Goal: Transaction & Acquisition: Purchase product/service

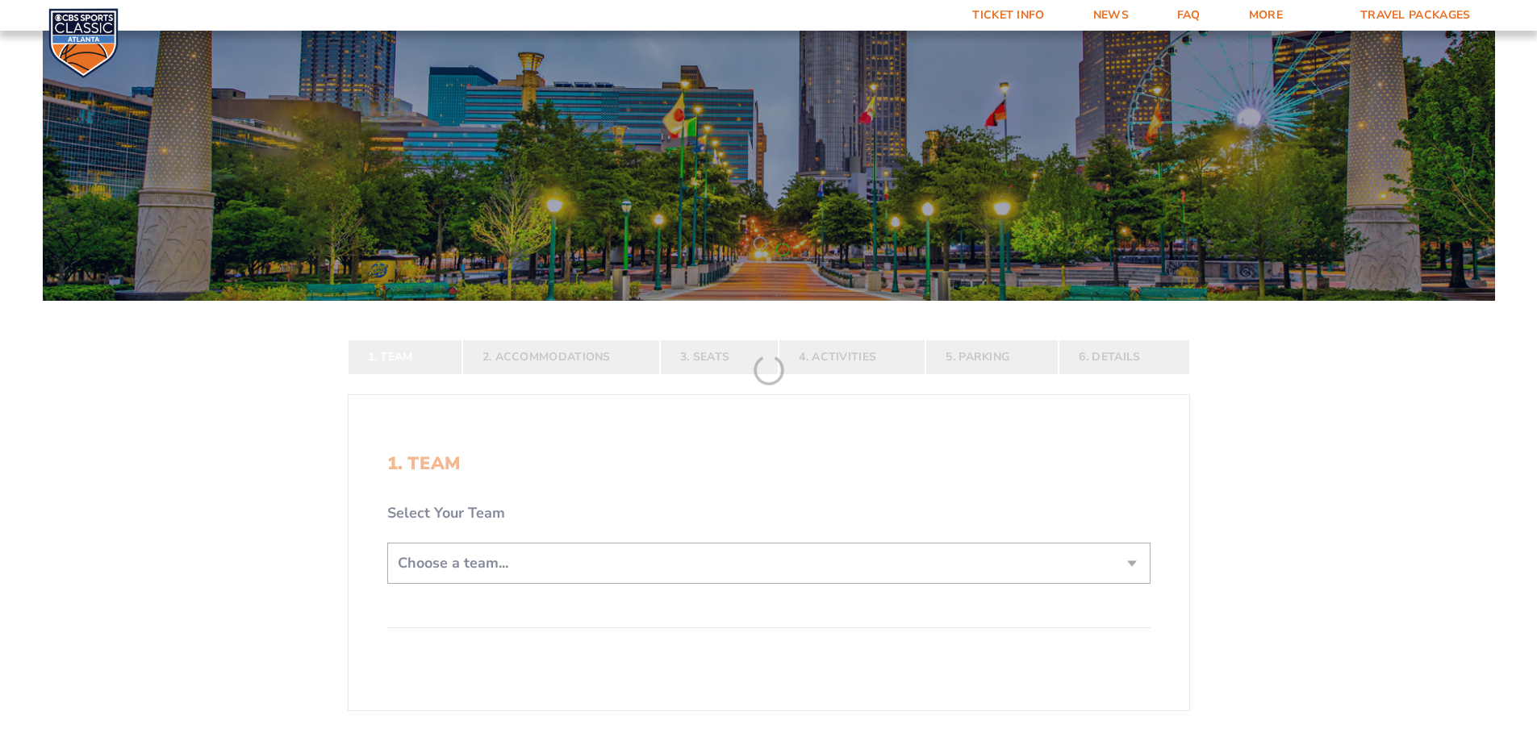
scroll to position [161, 0]
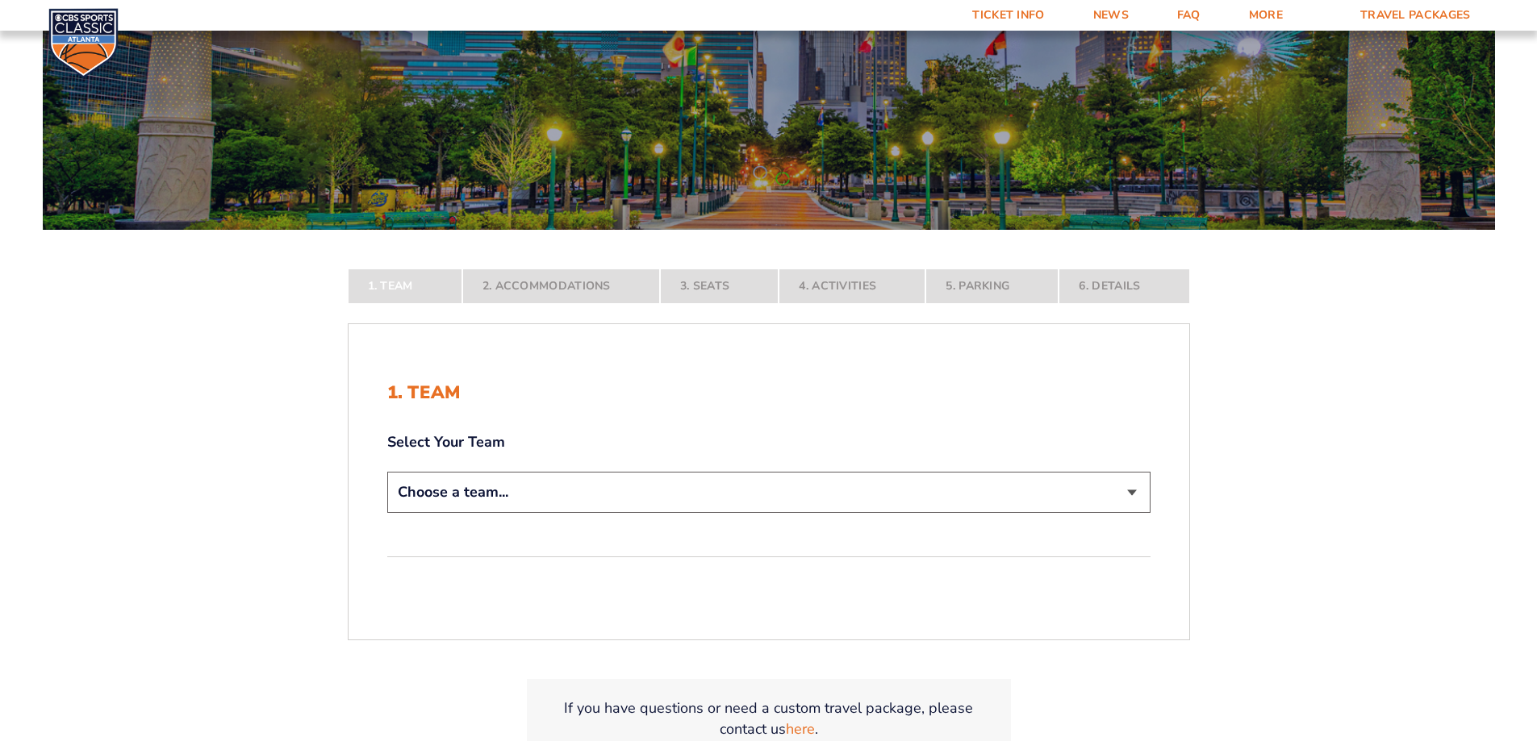
click at [865, 496] on select "Choose a team... [US_STATE] Wildcats [US_STATE] State Buckeyes [US_STATE] Tar H…" at bounding box center [768, 492] width 763 height 41
select select "12756"
click at [387, 513] on select "Choose a team... [US_STATE] Wildcats [US_STATE] State Buckeyes [US_STATE] Tar H…" at bounding box center [768, 492] width 763 height 41
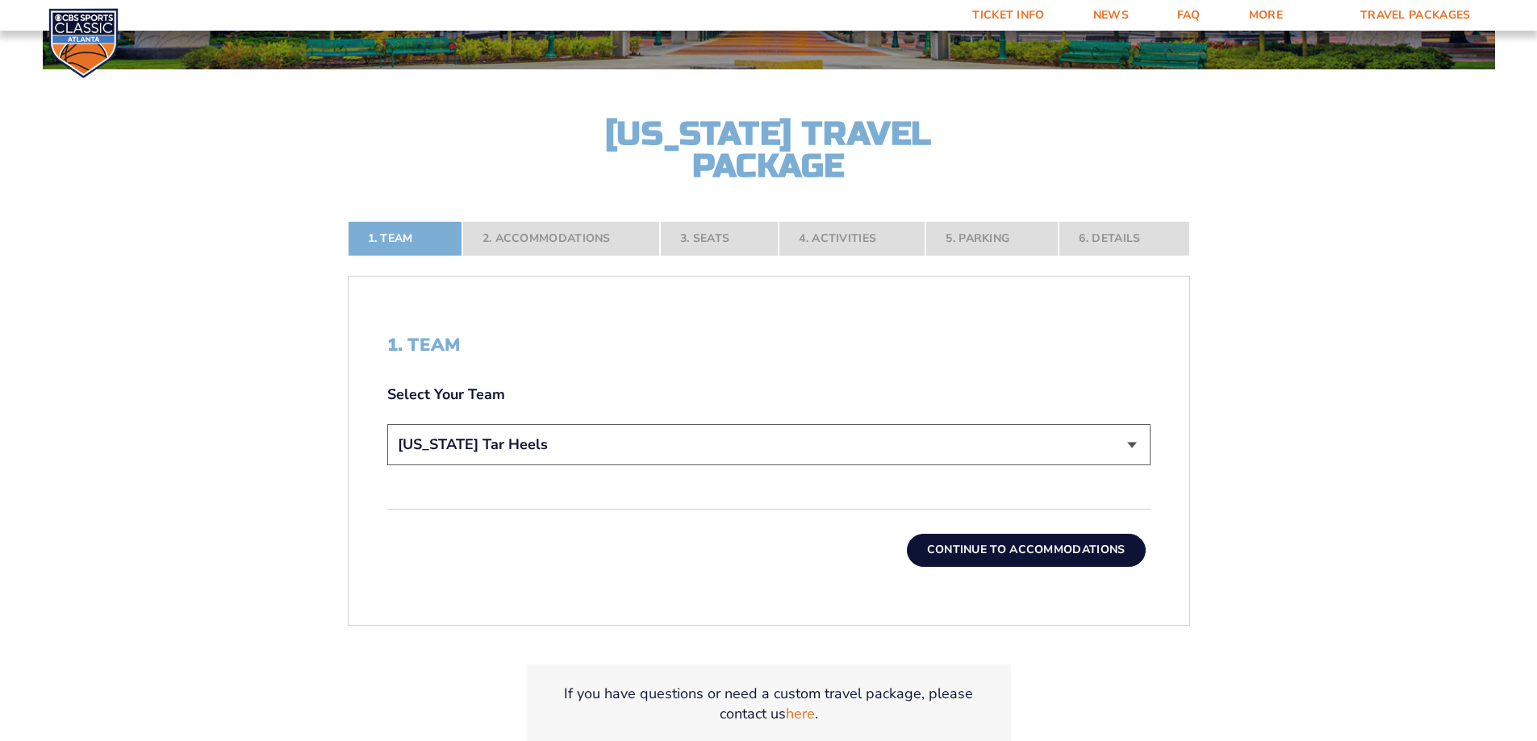
scroll to position [323, 0]
click at [1053, 555] on button "Continue To Accommodations" at bounding box center [1026, 549] width 239 height 32
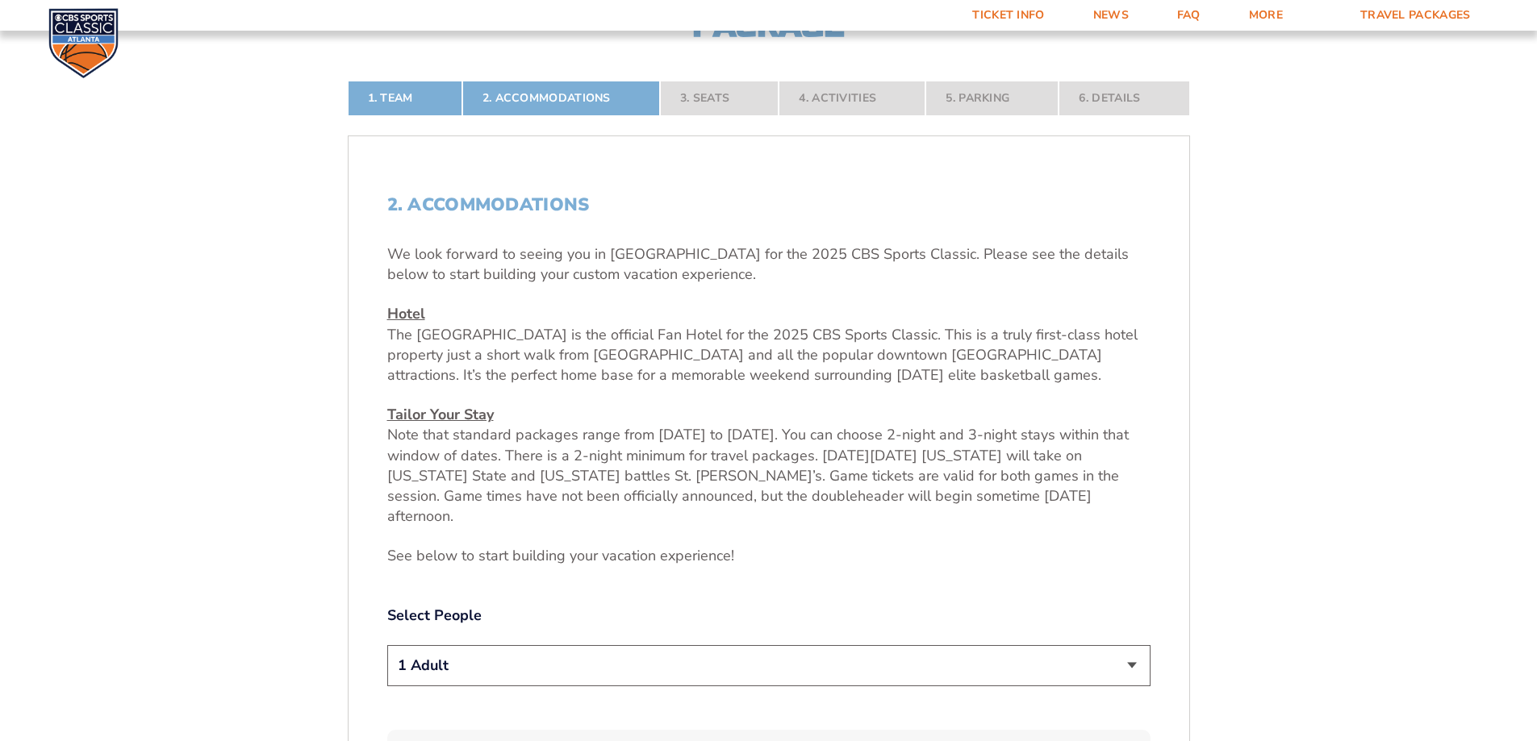
scroll to position [593, 0]
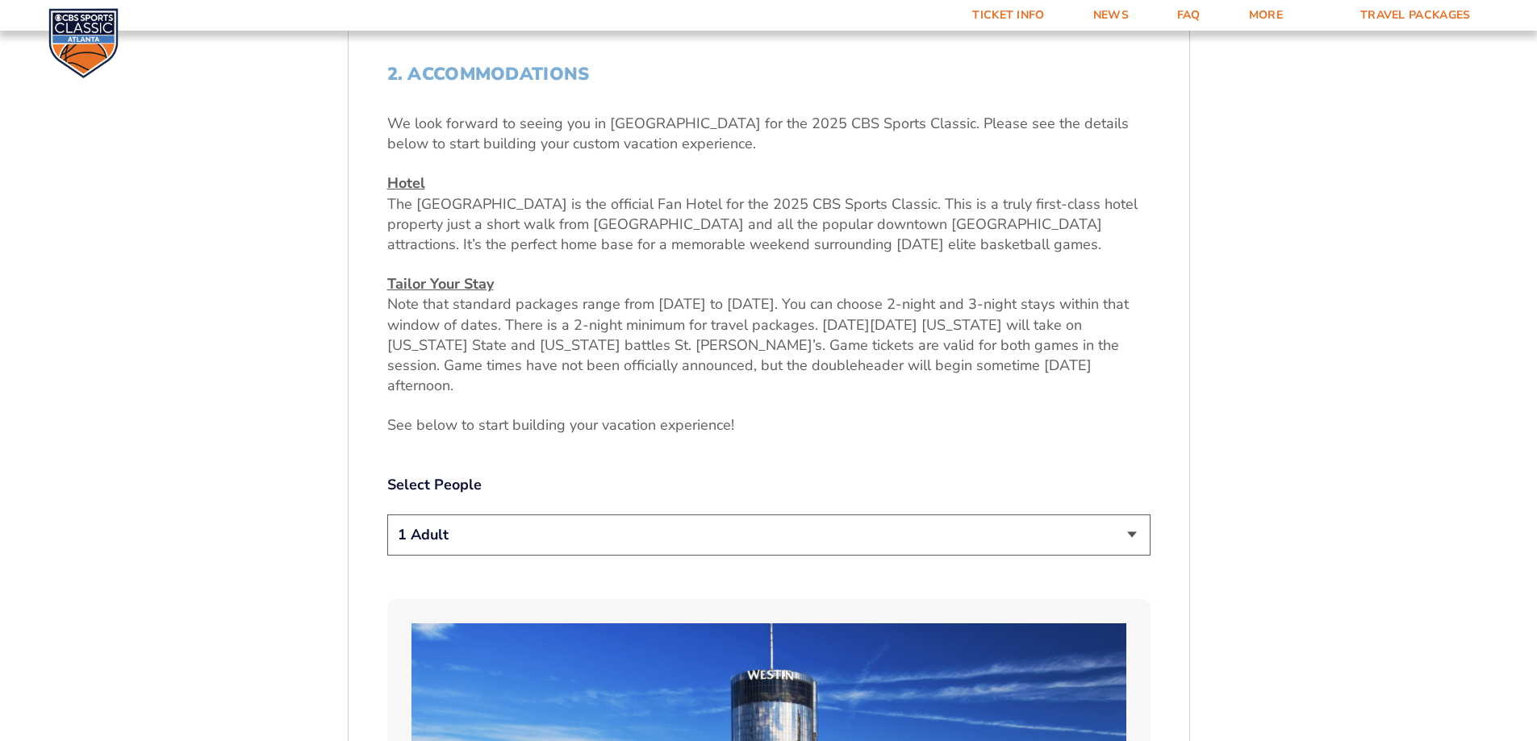
click at [844, 515] on select "1 Adult 2 Adults 3 Adults 4 Adults 2 Adults + 1 Child 2 Adults + 2 Children 2 A…" at bounding box center [768, 535] width 763 height 41
select select "2 Adults + 1 Child"
click at [387, 515] on select "1 Adult 2 Adults 3 Adults 4 Adults 2 Adults + 1 Child 2 Adults + 2 Children 2 A…" at bounding box center [768, 535] width 763 height 41
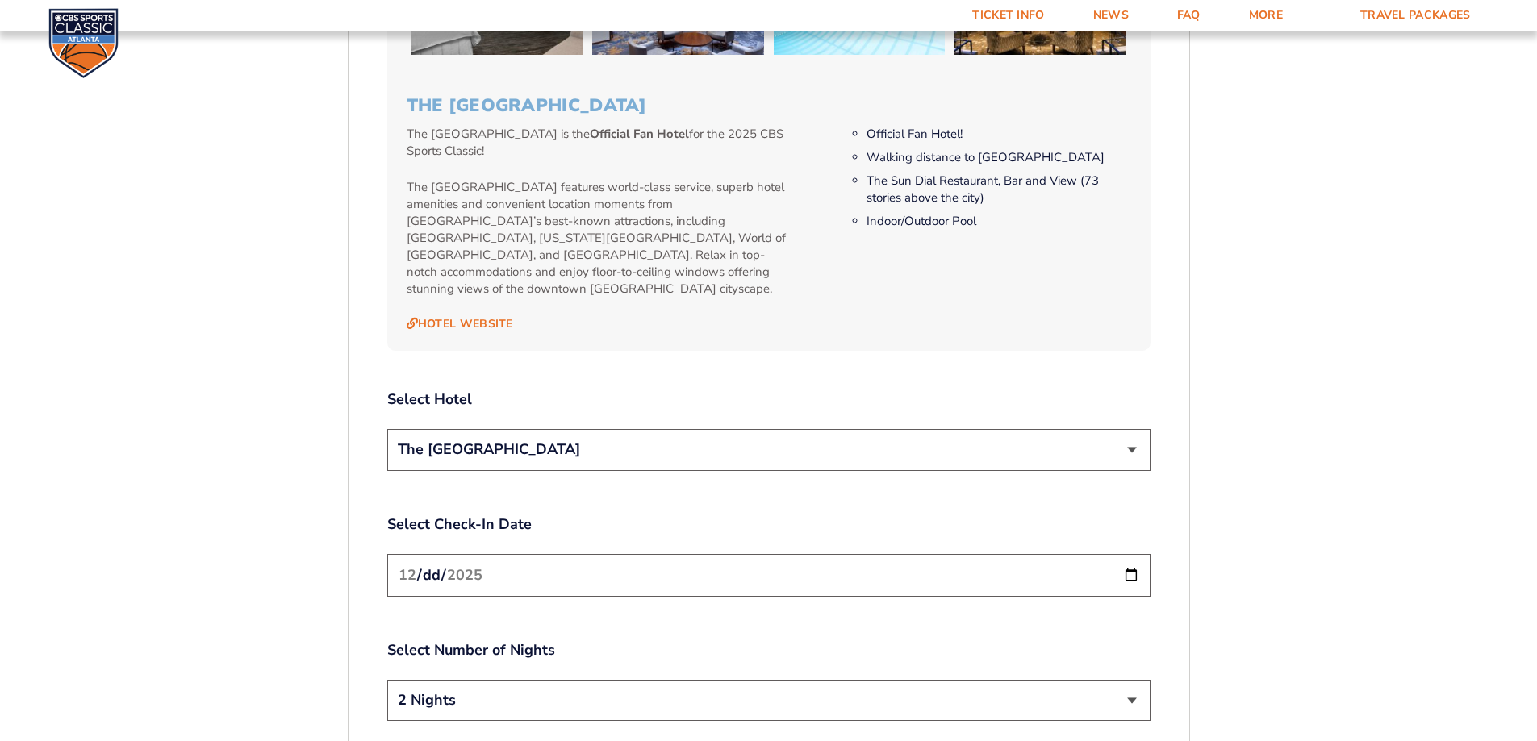
scroll to position [1722, 0]
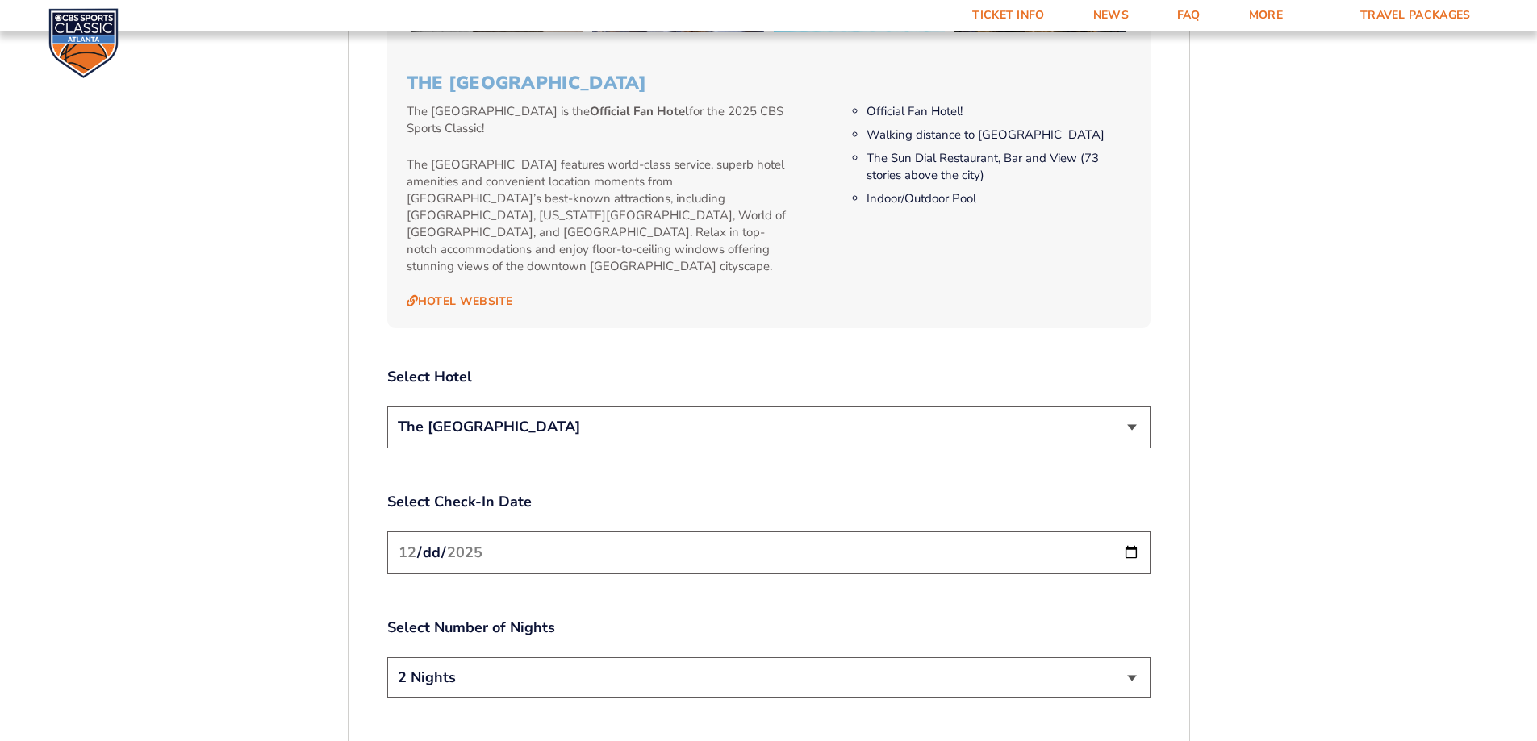
click at [1132, 407] on select "The [GEOGRAPHIC_DATA]" at bounding box center [768, 427] width 763 height 41
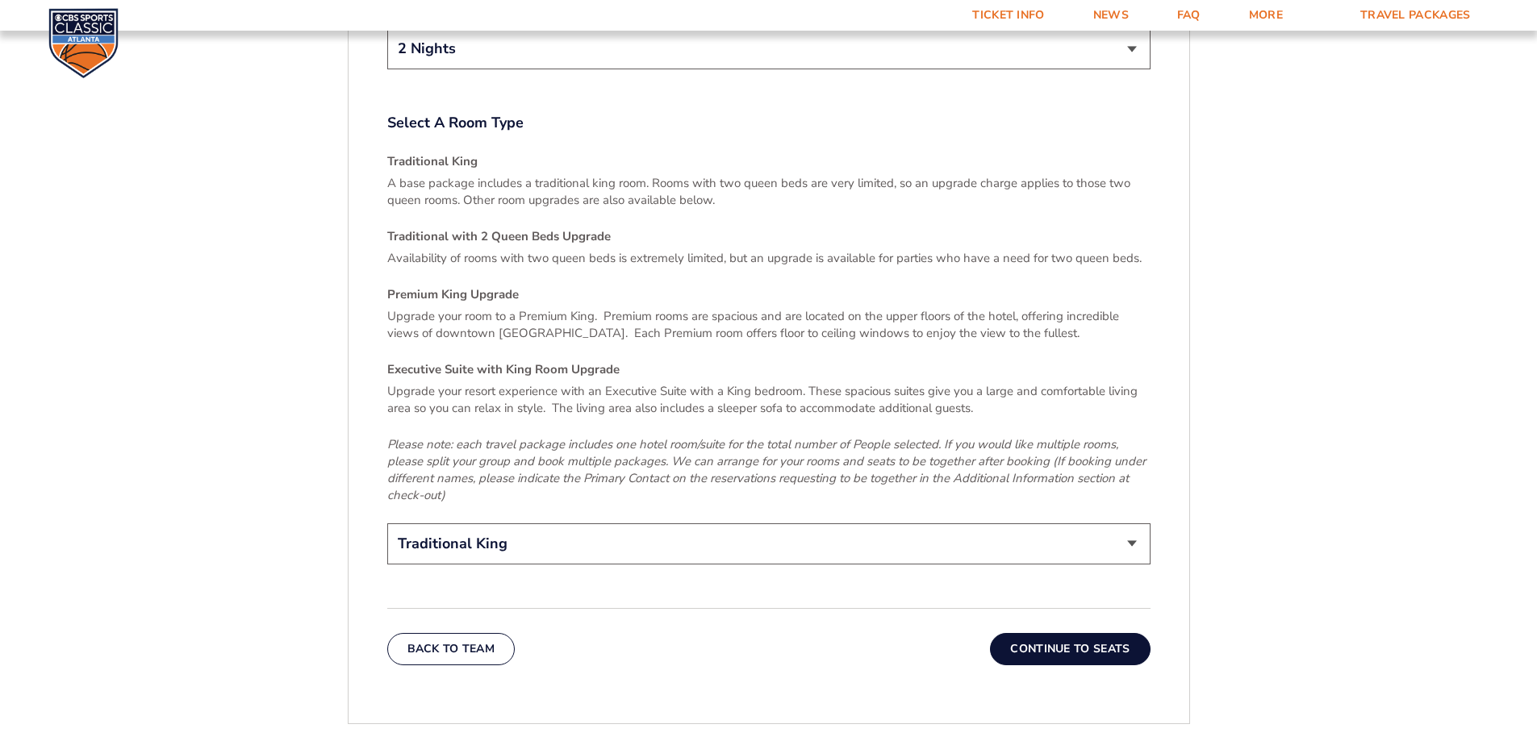
scroll to position [2529, 0]
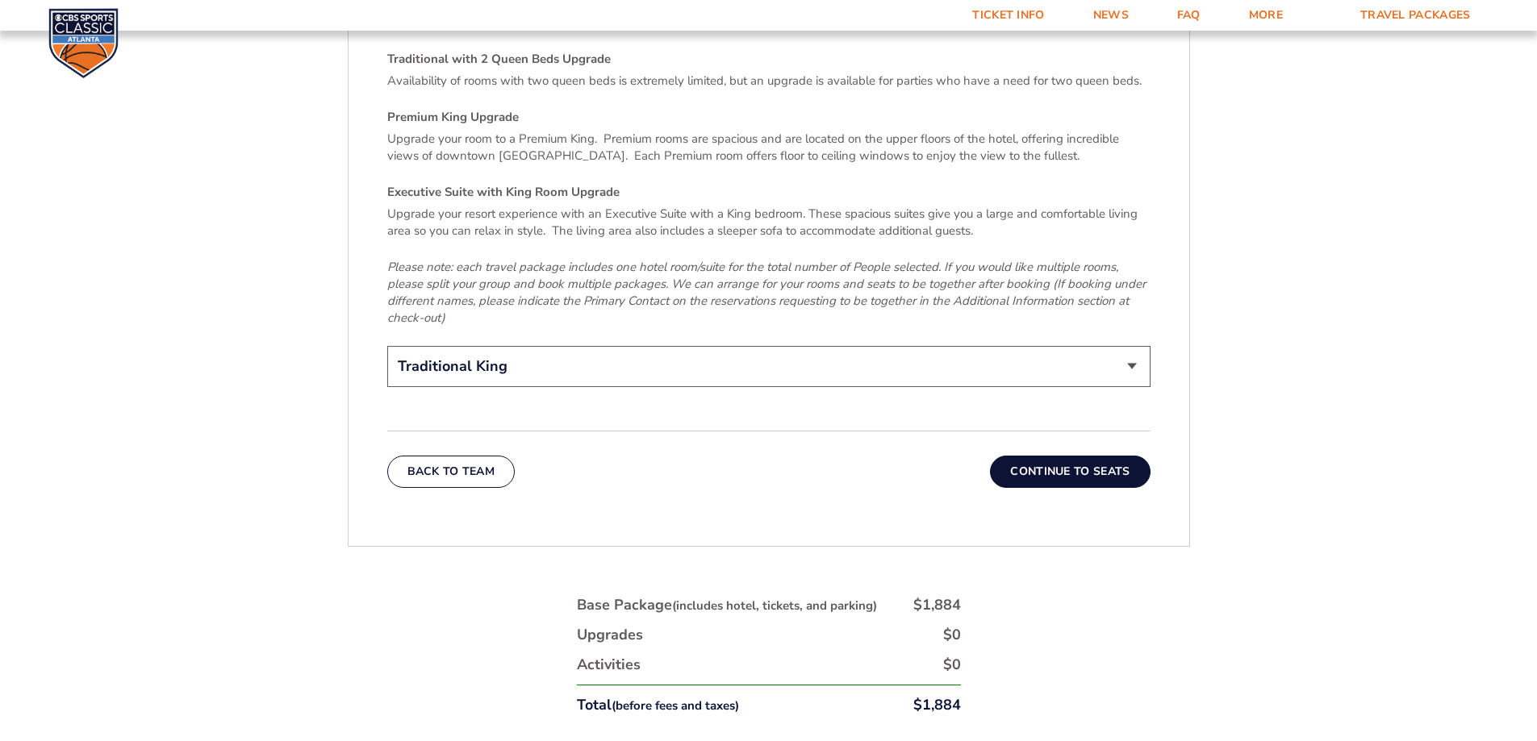
click at [836, 346] on select "Traditional King Traditional with 2 Queen Beds Upgrade (+$95 per night) Premium…" at bounding box center [768, 366] width 763 height 41
click at [387, 346] on select "Traditional King Traditional with 2 Queen Beds Upgrade (+$95 per night) Premium…" at bounding box center [768, 366] width 763 height 41
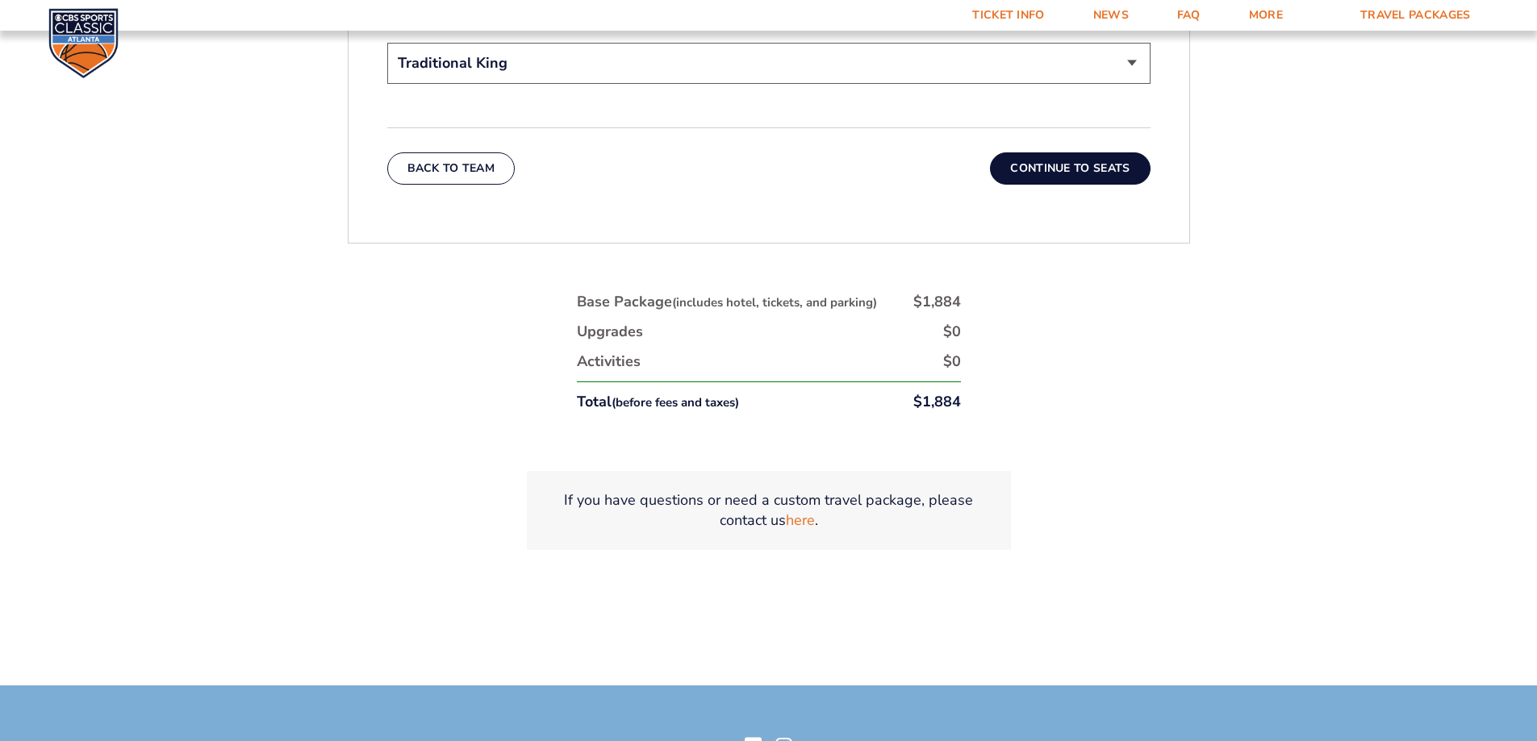
scroll to position [2713, 0]
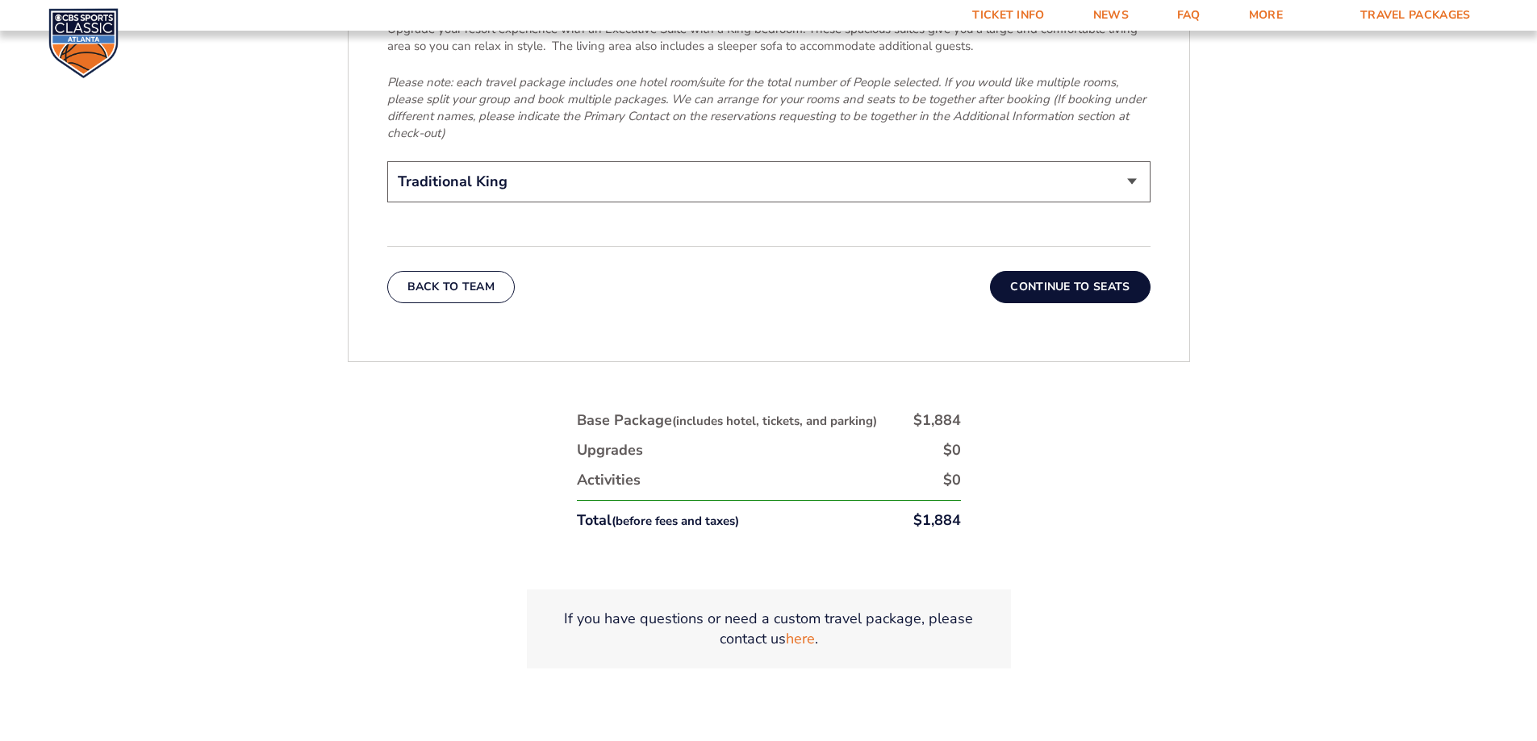
click at [1045, 271] on button "Continue To Seats" at bounding box center [1070, 287] width 160 height 32
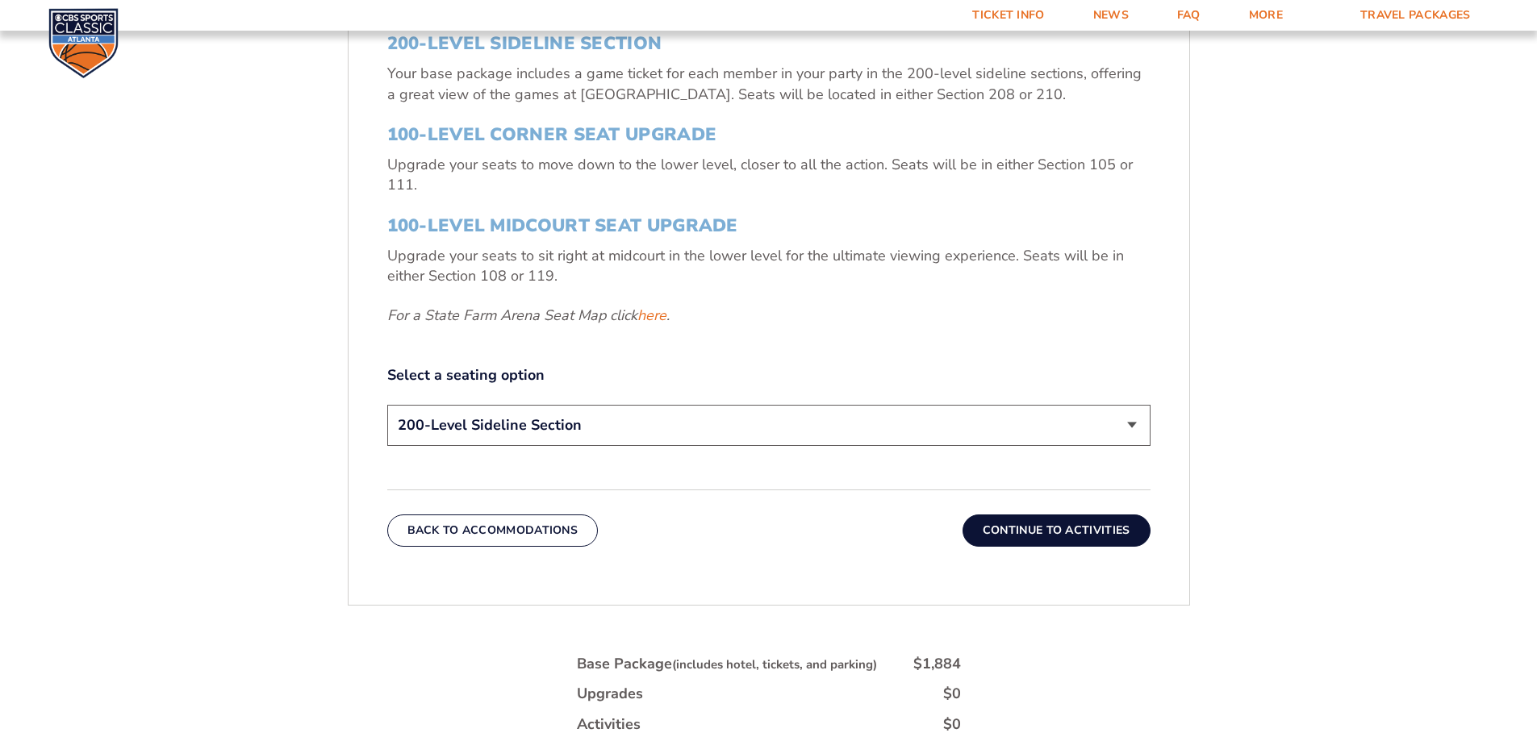
scroll to position [754, 0]
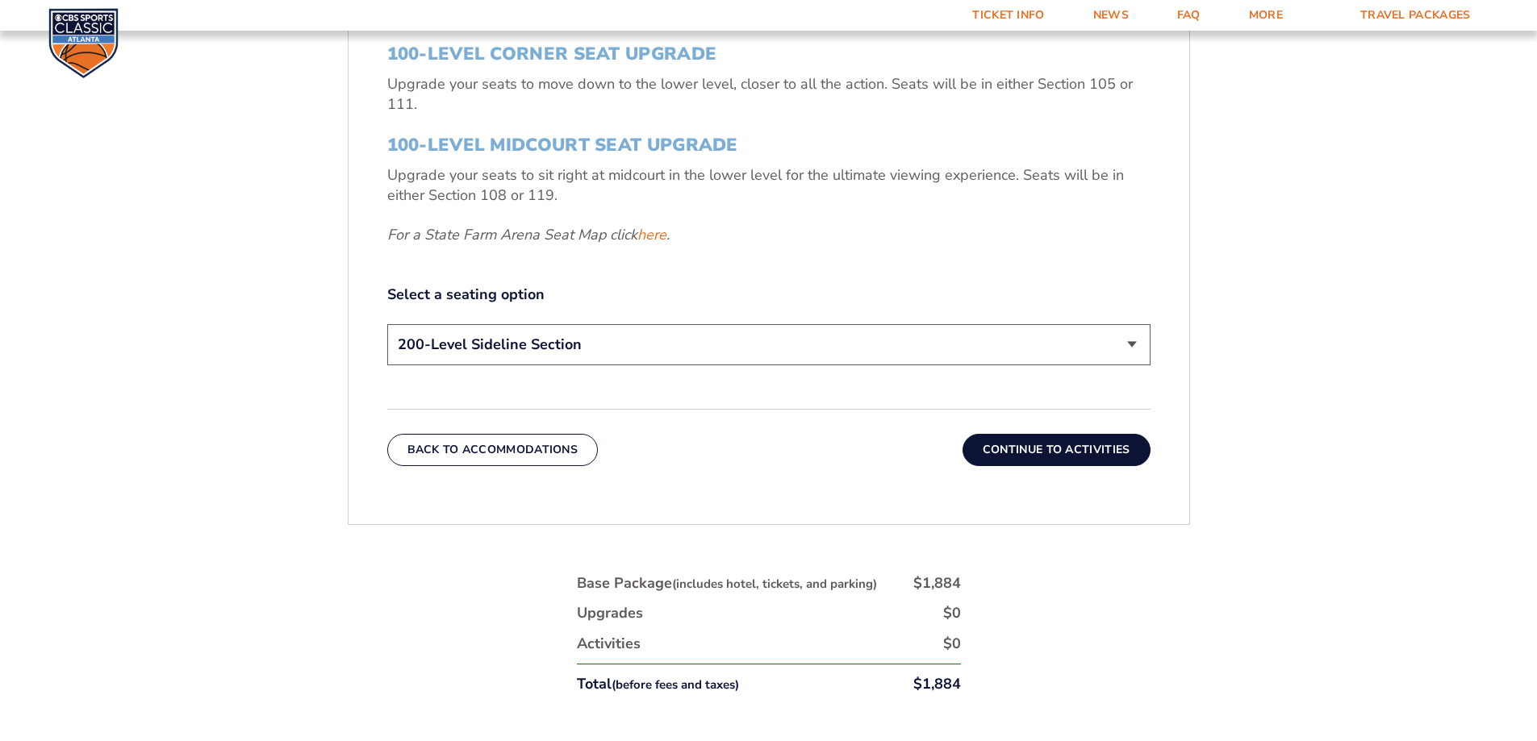
click at [737, 348] on select "200-Level Sideline Section 100-Level Corner Seat Upgrade (+$120 per person) 100…" at bounding box center [768, 344] width 763 height 41
click at [387, 324] on select "200-Level Sideline Section 100-Level Corner Seat Upgrade (+$120 per person) 100…" at bounding box center [768, 344] width 763 height 41
click at [1107, 461] on button "Continue To Activities" at bounding box center [1056, 450] width 188 height 32
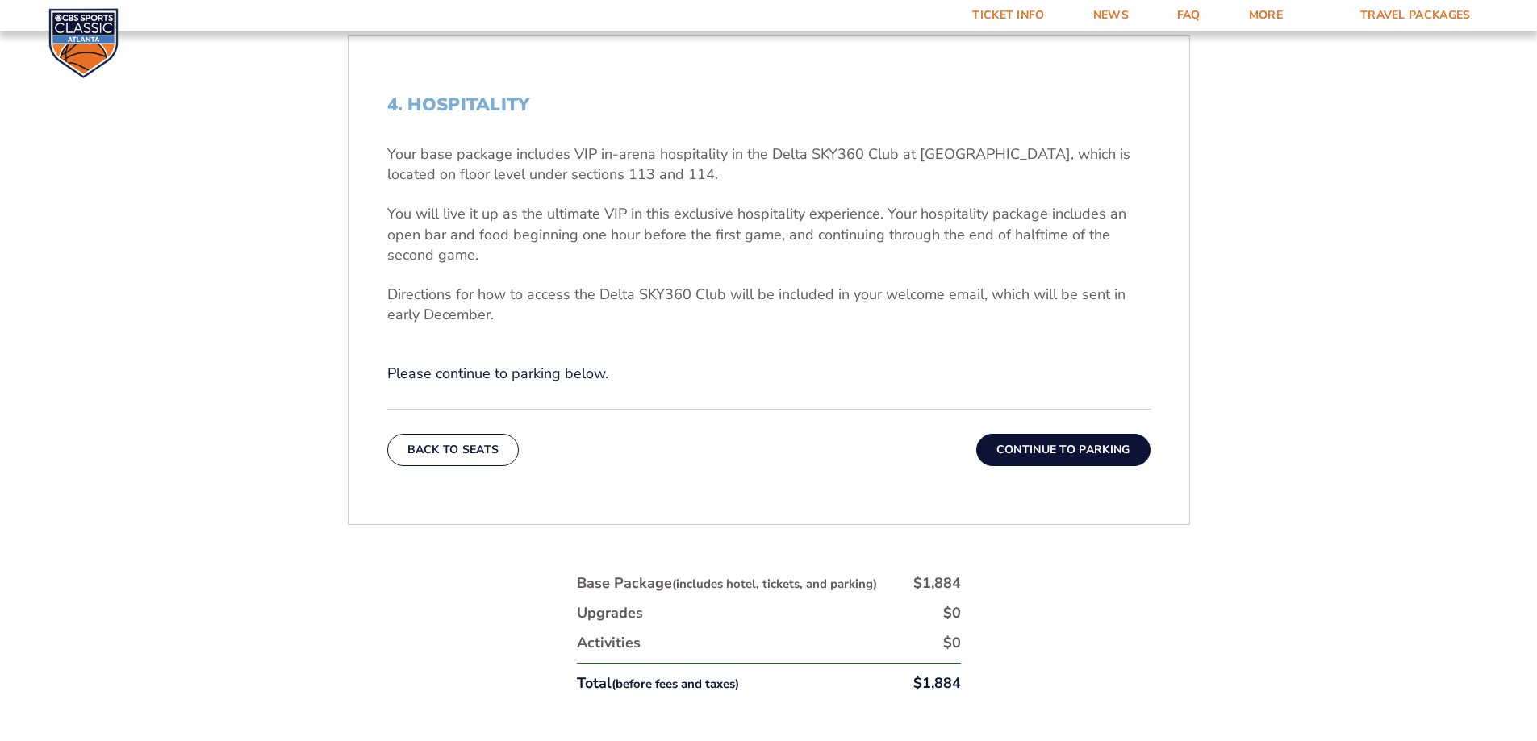
scroll to position [593, 0]
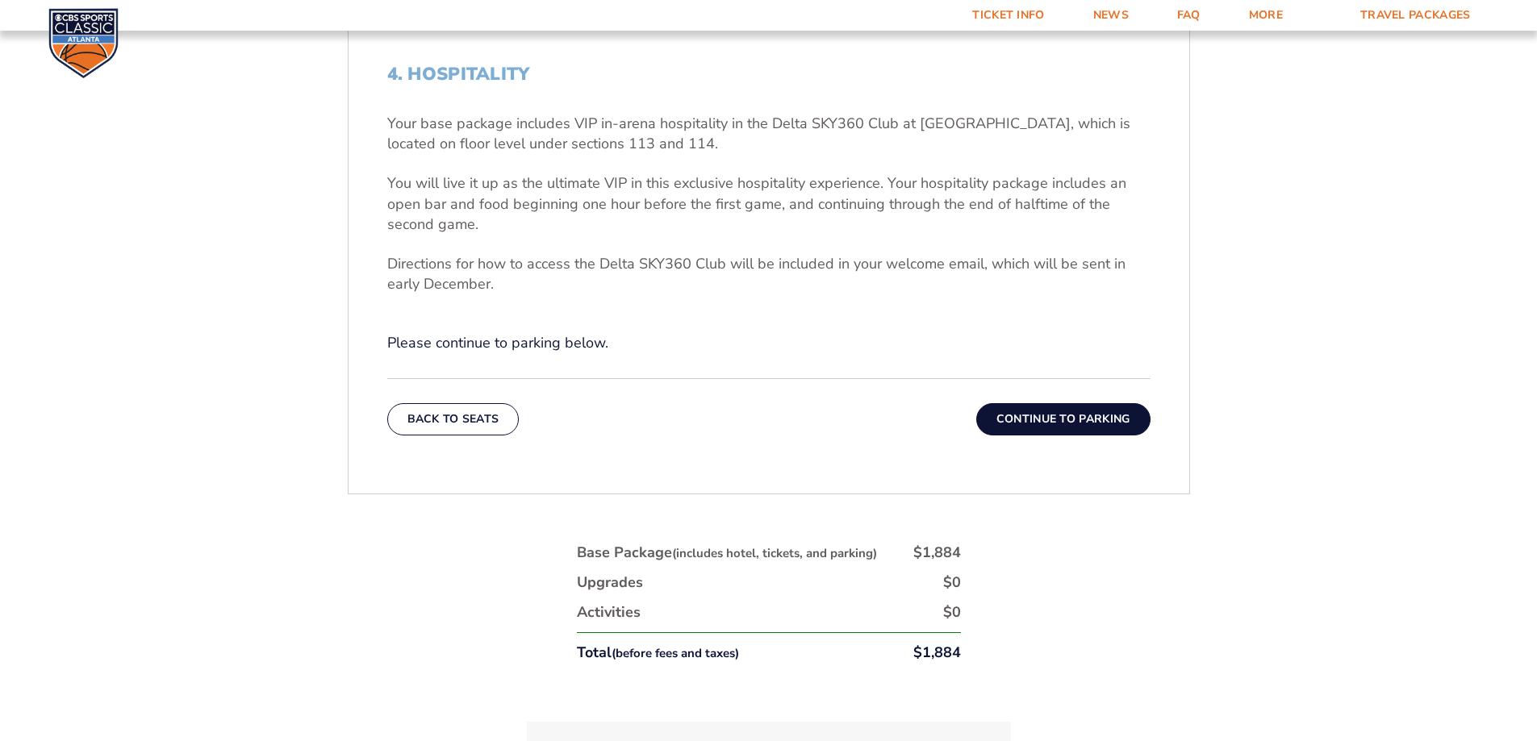
click at [1061, 420] on button "Continue To Parking" at bounding box center [1063, 419] width 174 height 32
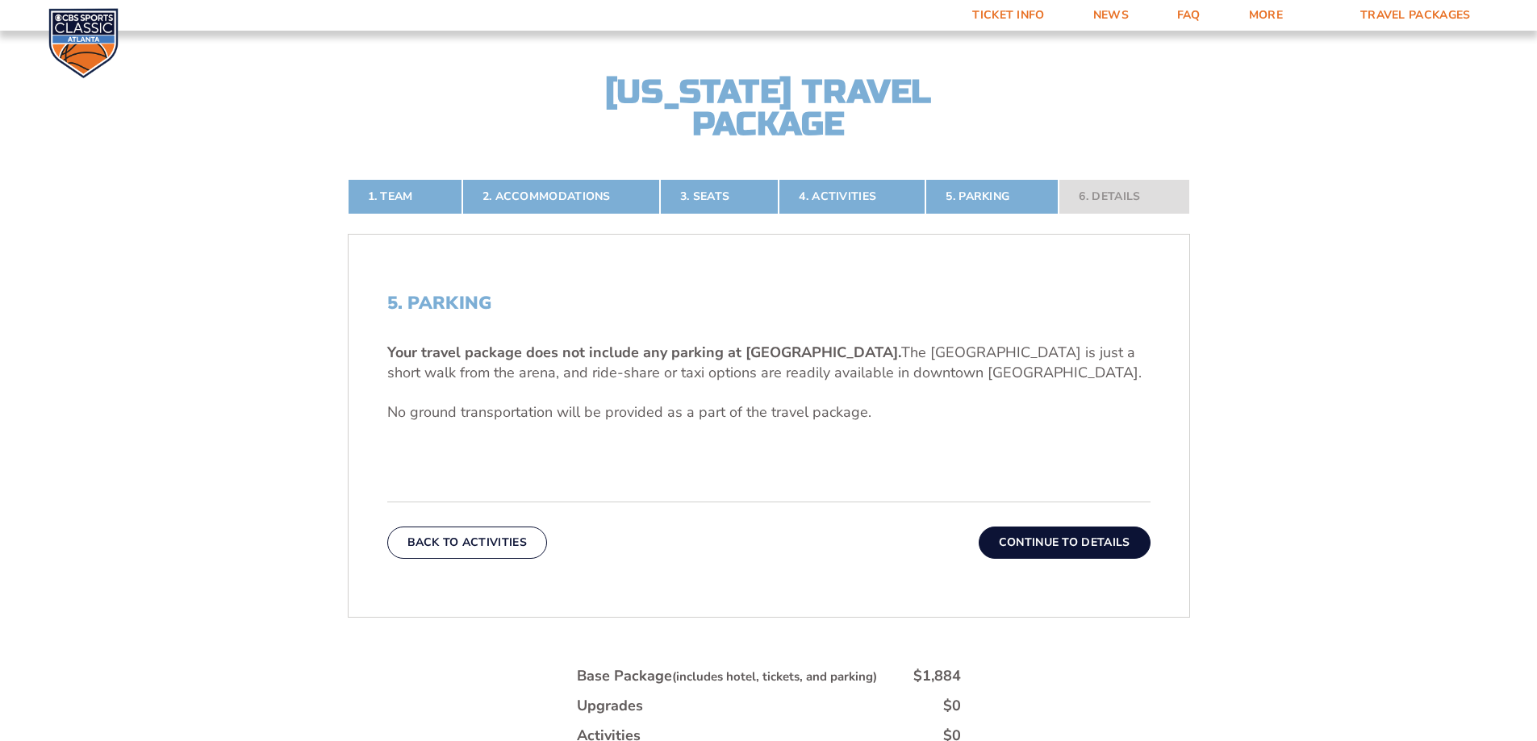
scroll to position [351, 0]
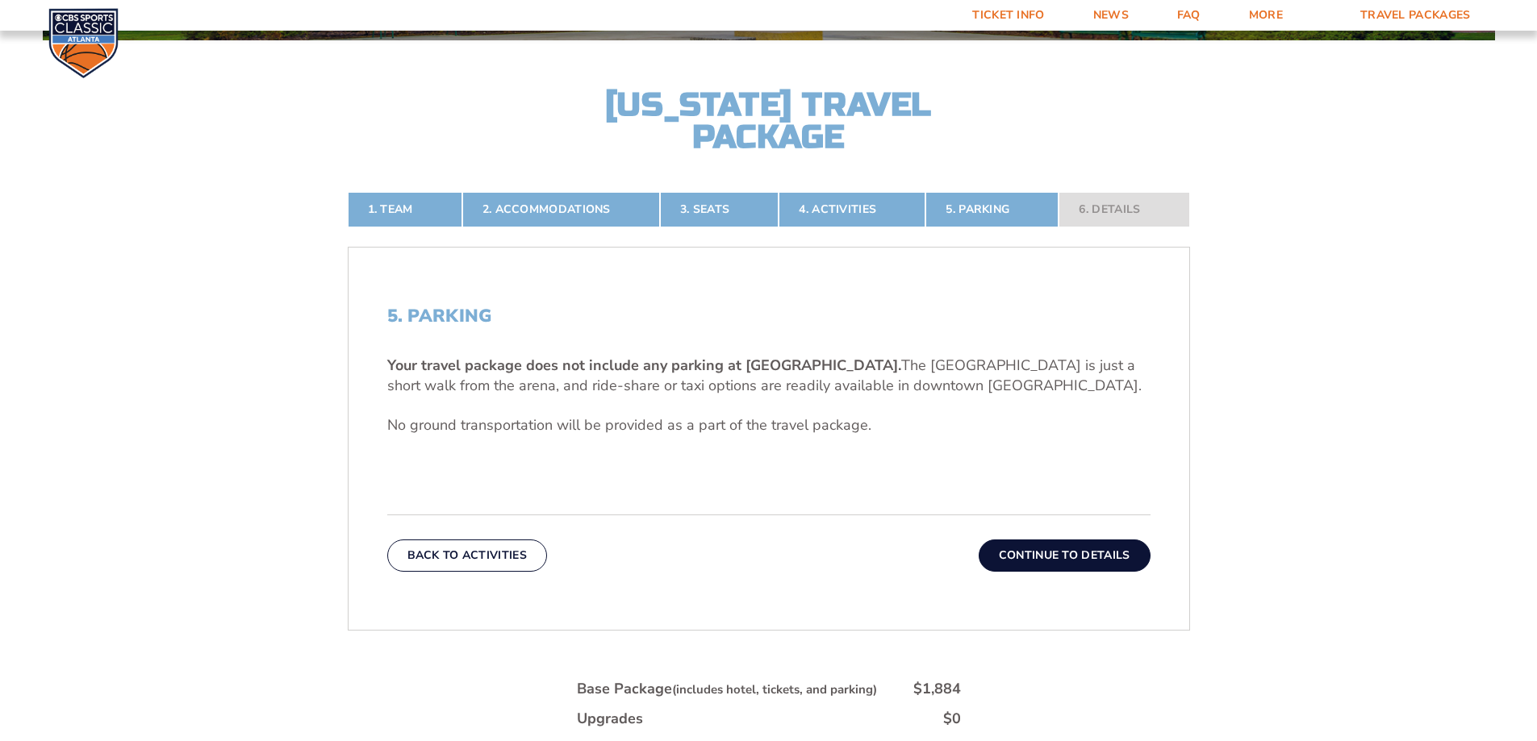
click at [1040, 549] on button "Continue To Details" at bounding box center [1064, 556] width 172 height 32
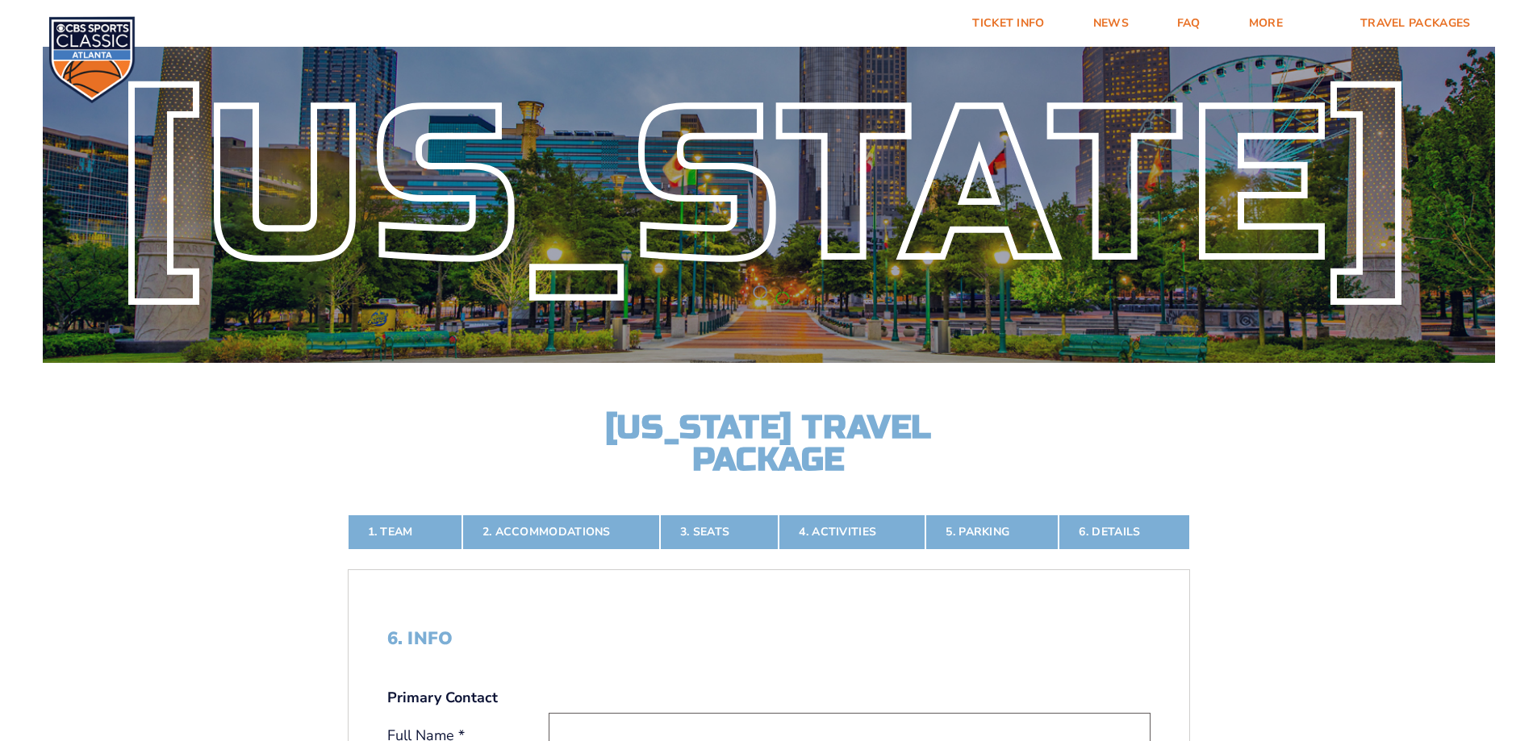
scroll to position [0, 0]
